Goal: Navigation & Orientation: Find specific page/section

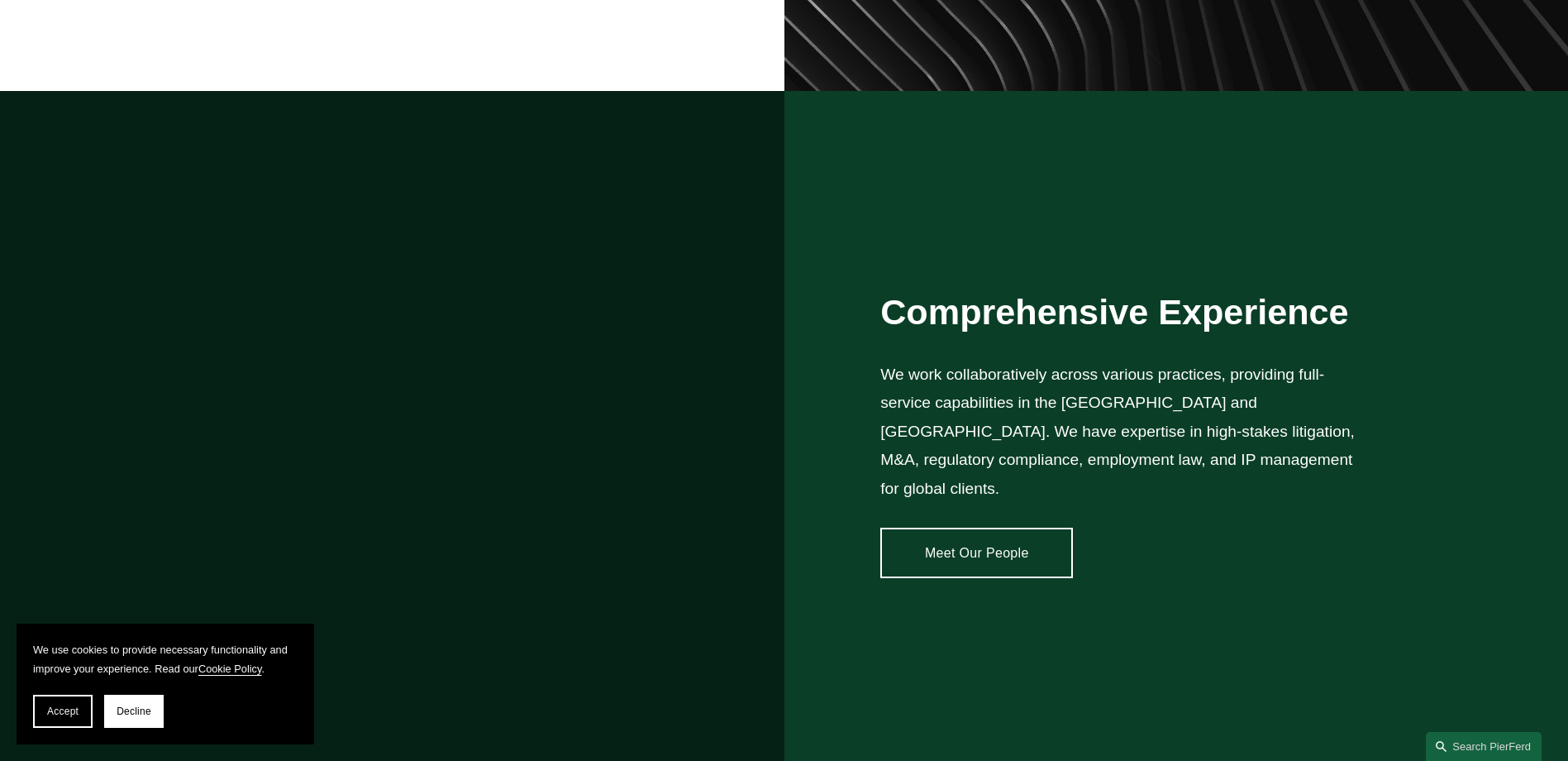
scroll to position [1571, 0]
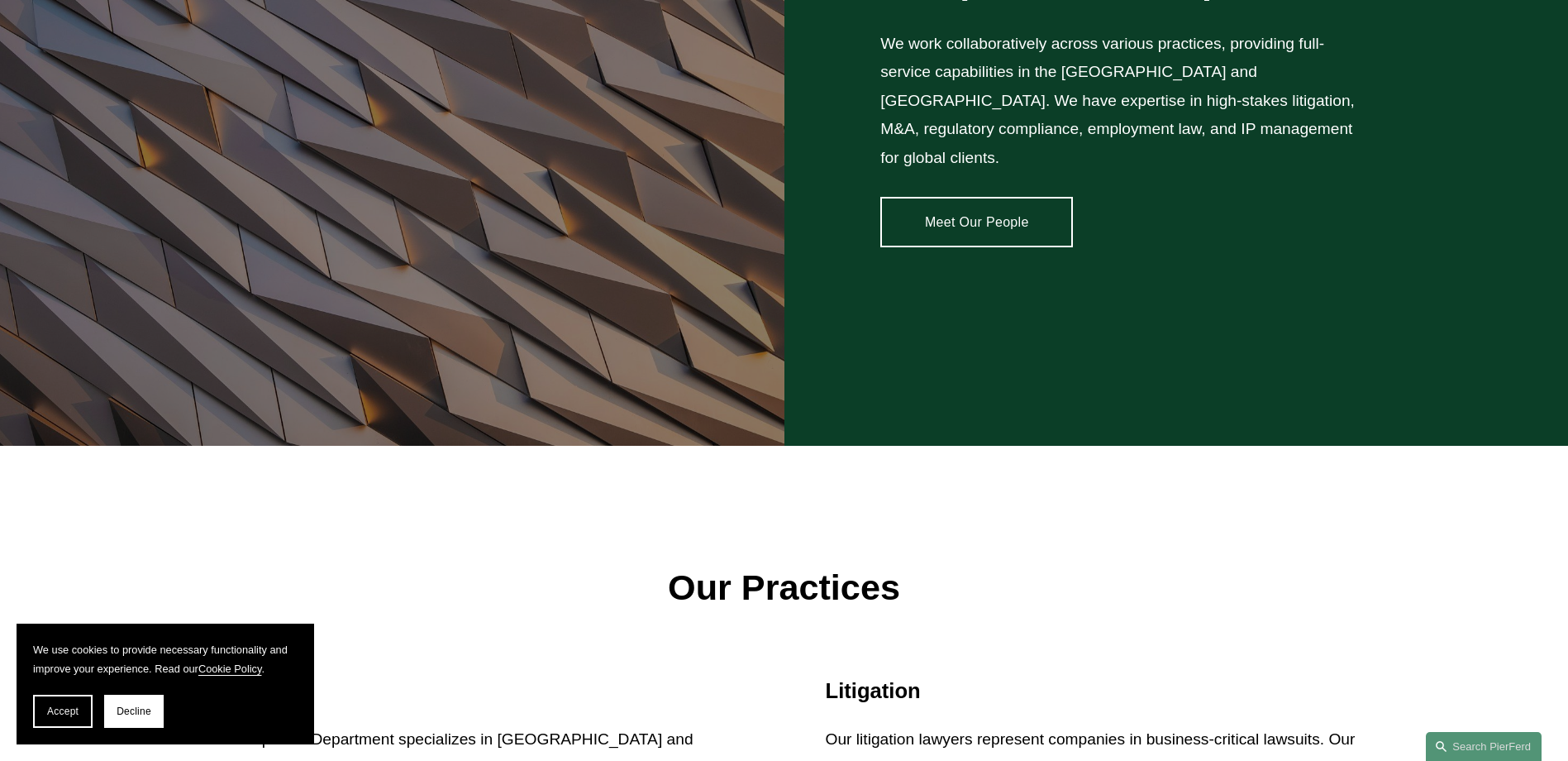
click at [950, 200] on link "Meet Our People" at bounding box center [977, 221] width 192 height 49
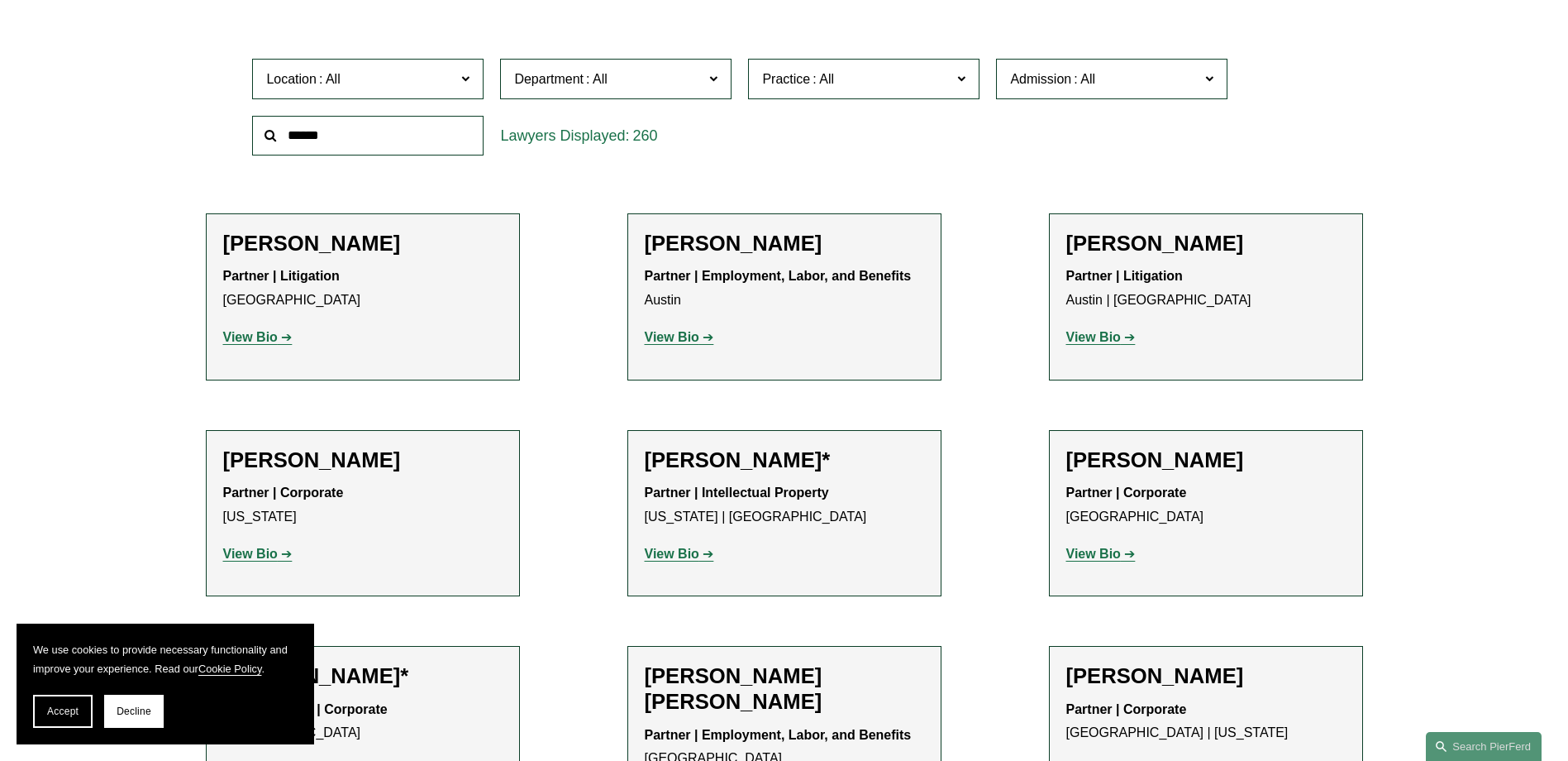
scroll to position [578, 0]
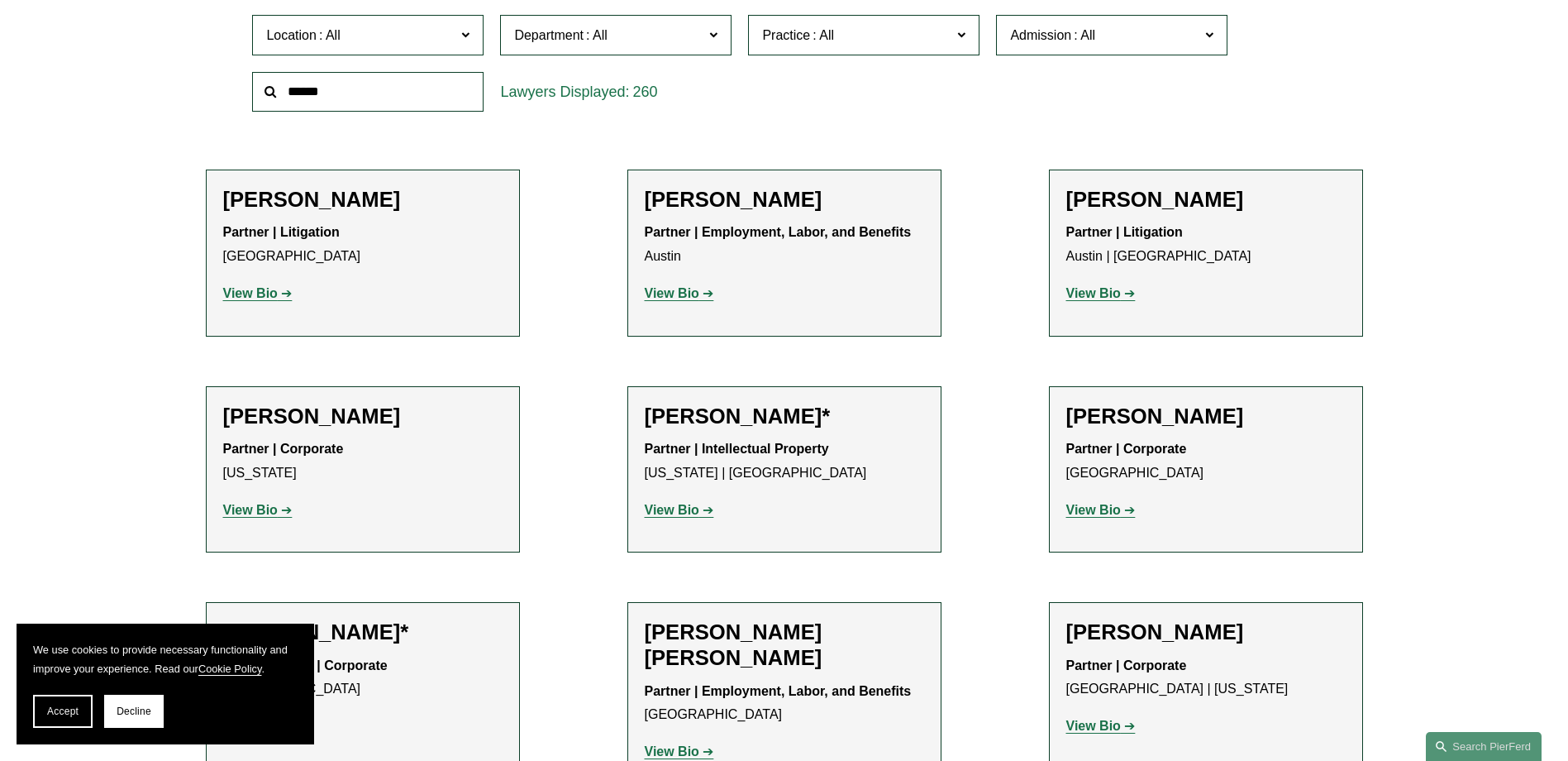
click at [245, 502] on p "View Bio" at bounding box center [362, 510] width 279 height 24
click at [246, 507] on strong "View Bio" at bounding box center [250, 510] width 55 height 14
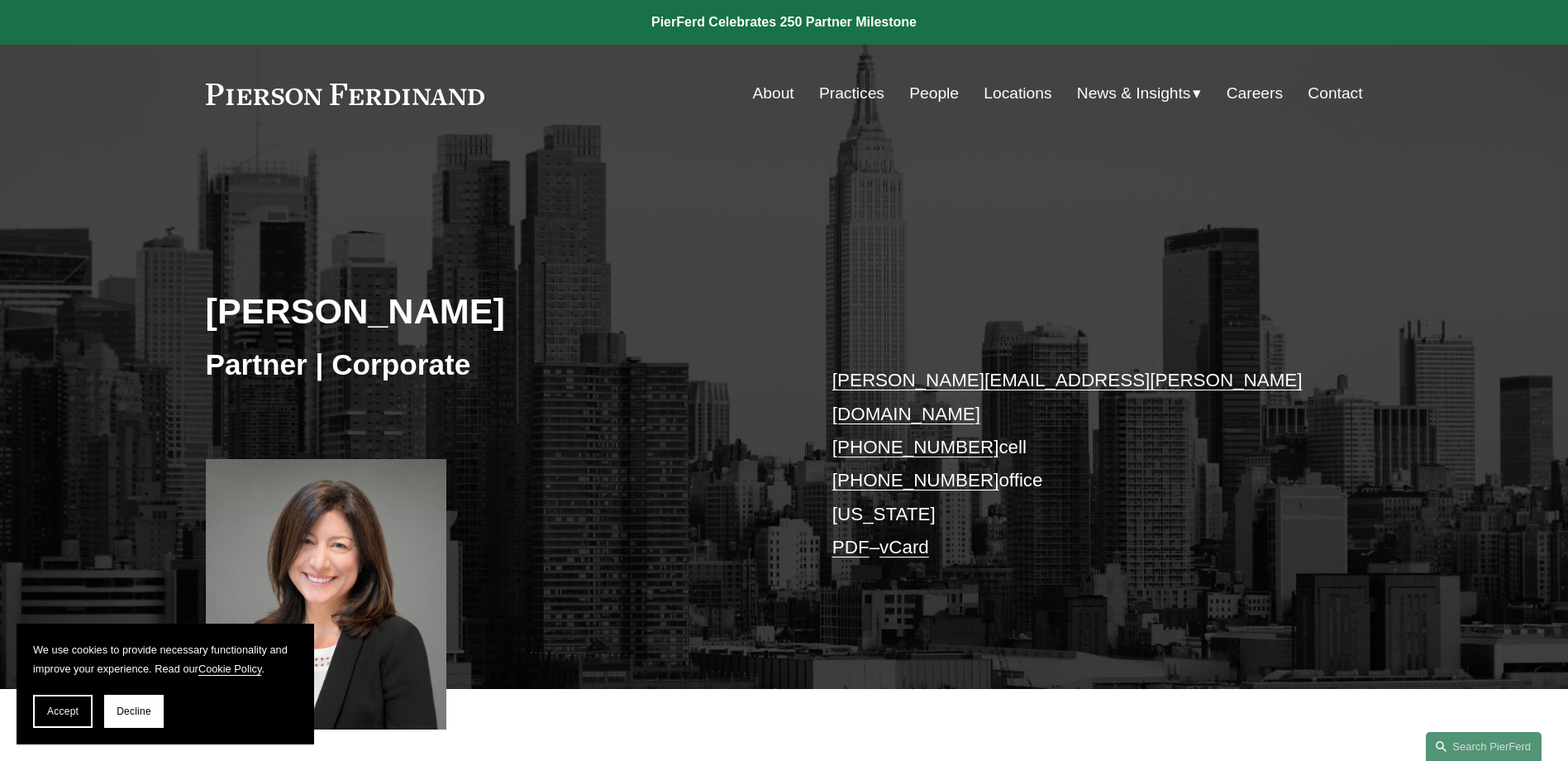
click at [762, 86] on link "About" at bounding box center [773, 93] width 41 height 32
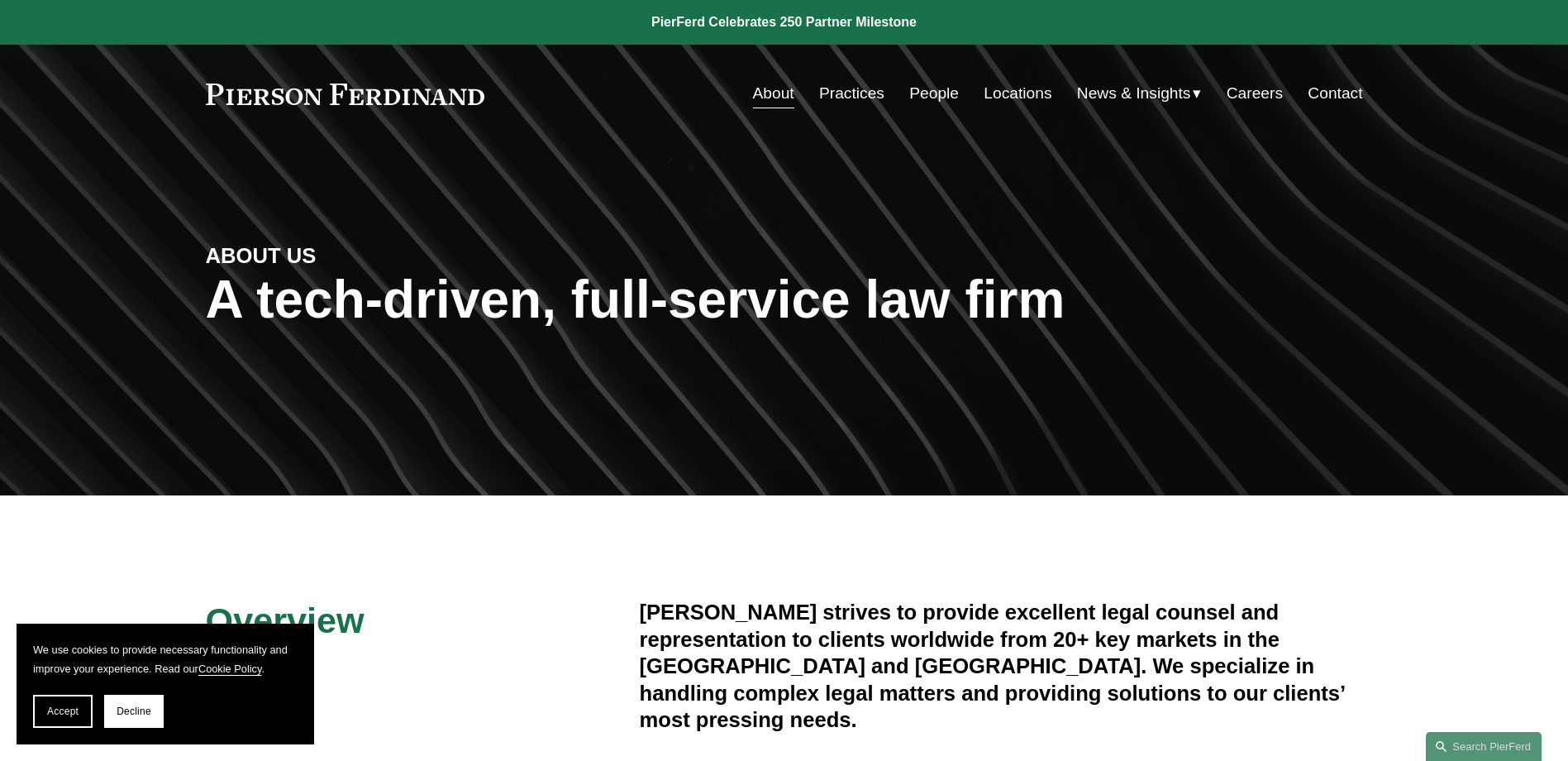
click at [834, 86] on link "Practices" at bounding box center [851, 93] width 65 height 32
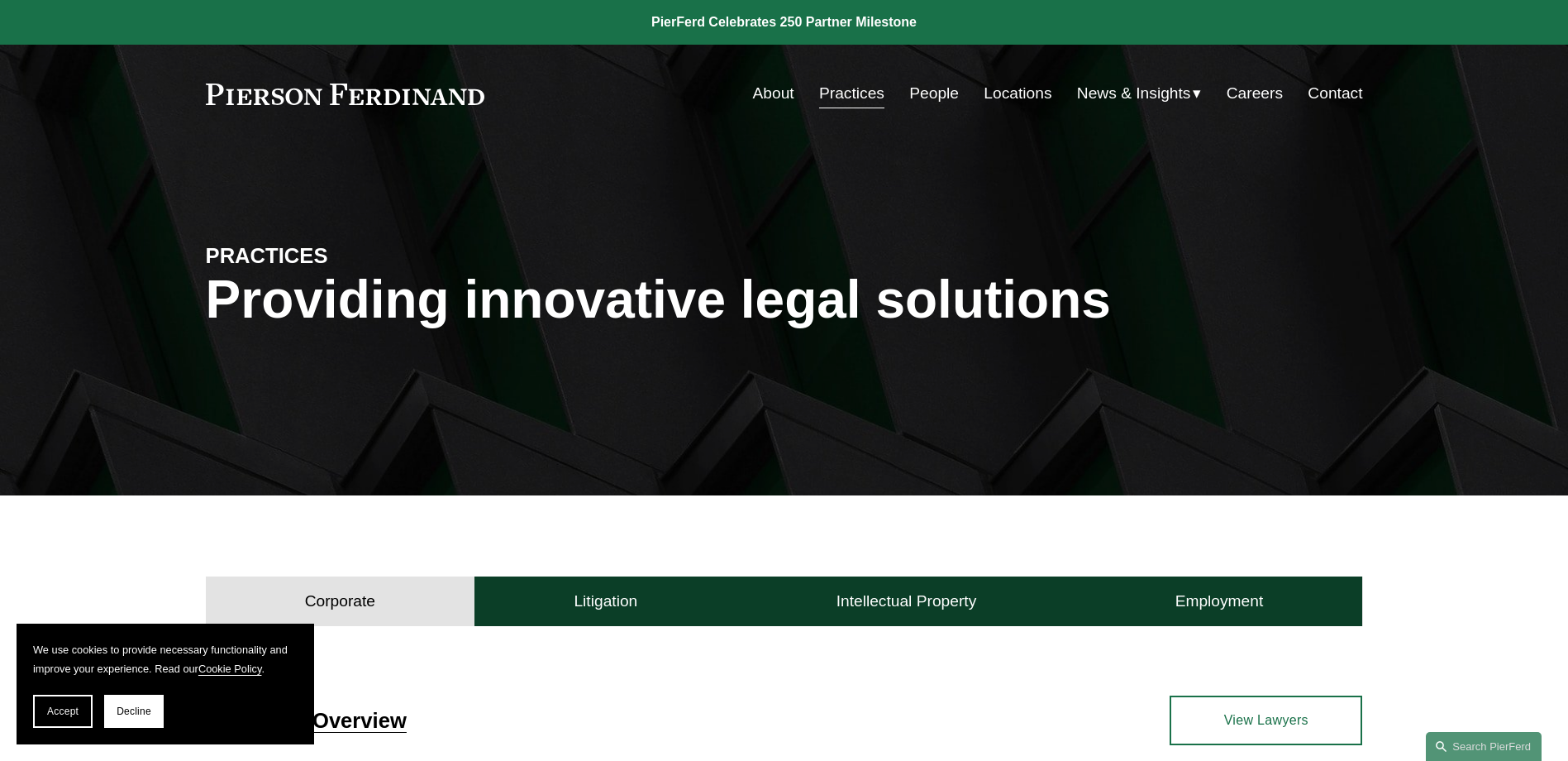
click at [930, 92] on link "People" at bounding box center [933, 93] width 49 height 32
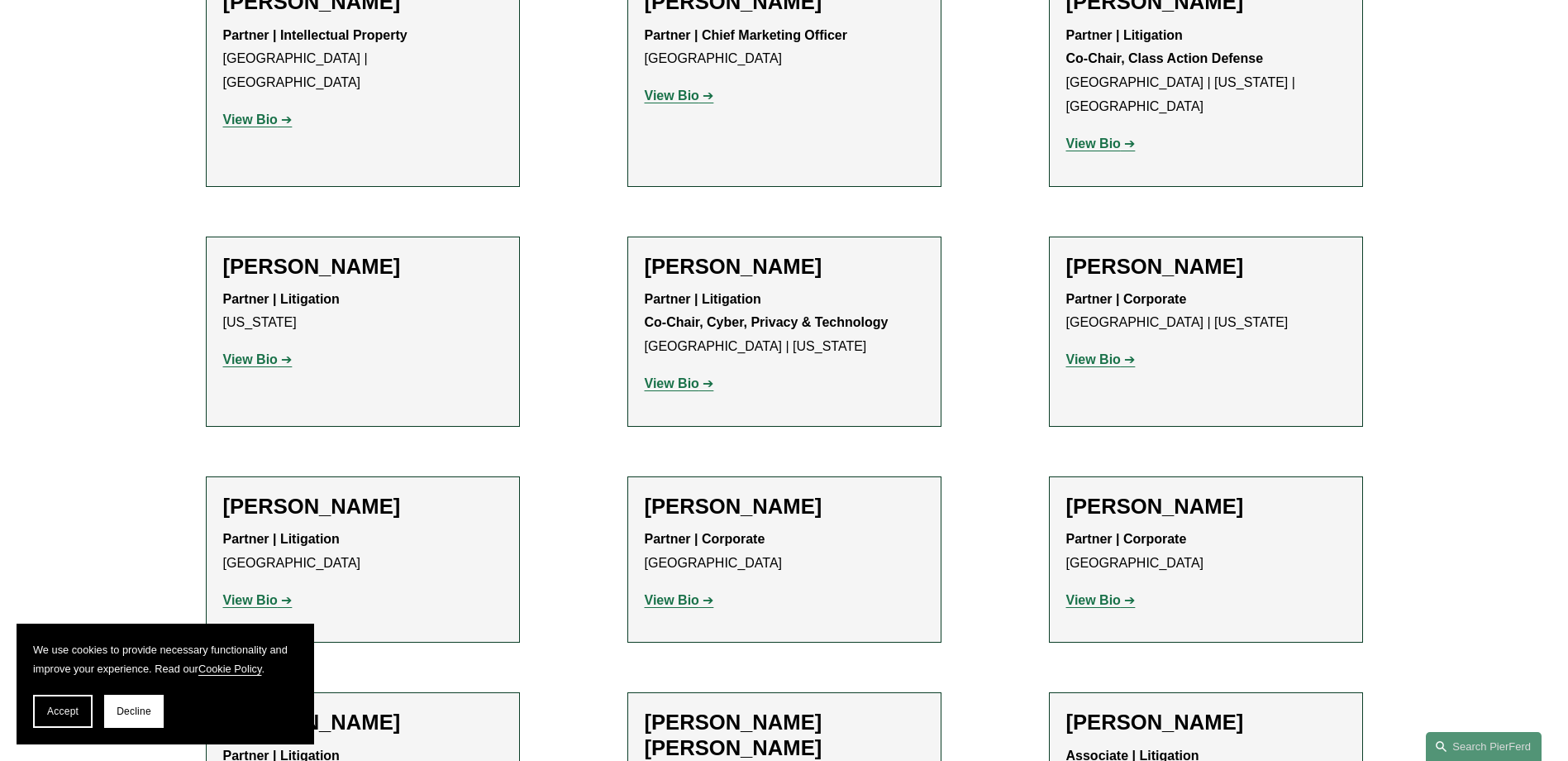
scroll to position [14470, 0]
